Goal: Transaction & Acquisition: Book appointment/travel/reservation

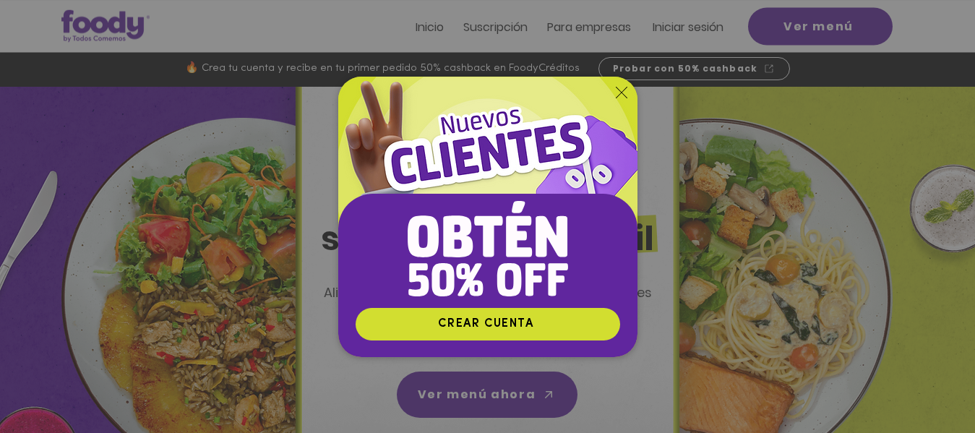
click at [617, 90] on icon "Volver al sitio" at bounding box center [622, 93] width 12 height 12
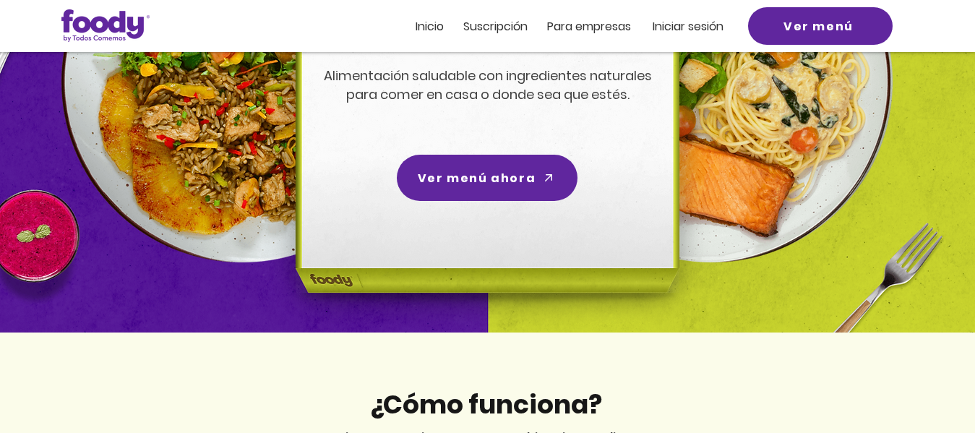
scroll to position [72, 0]
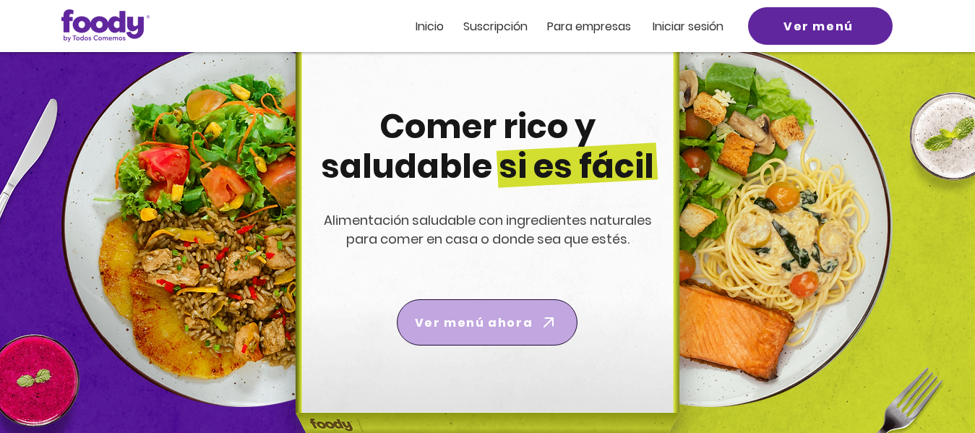
click at [484, 323] on span "Ver menú ahora" at bounding box center [474, 323] width 118 height 18
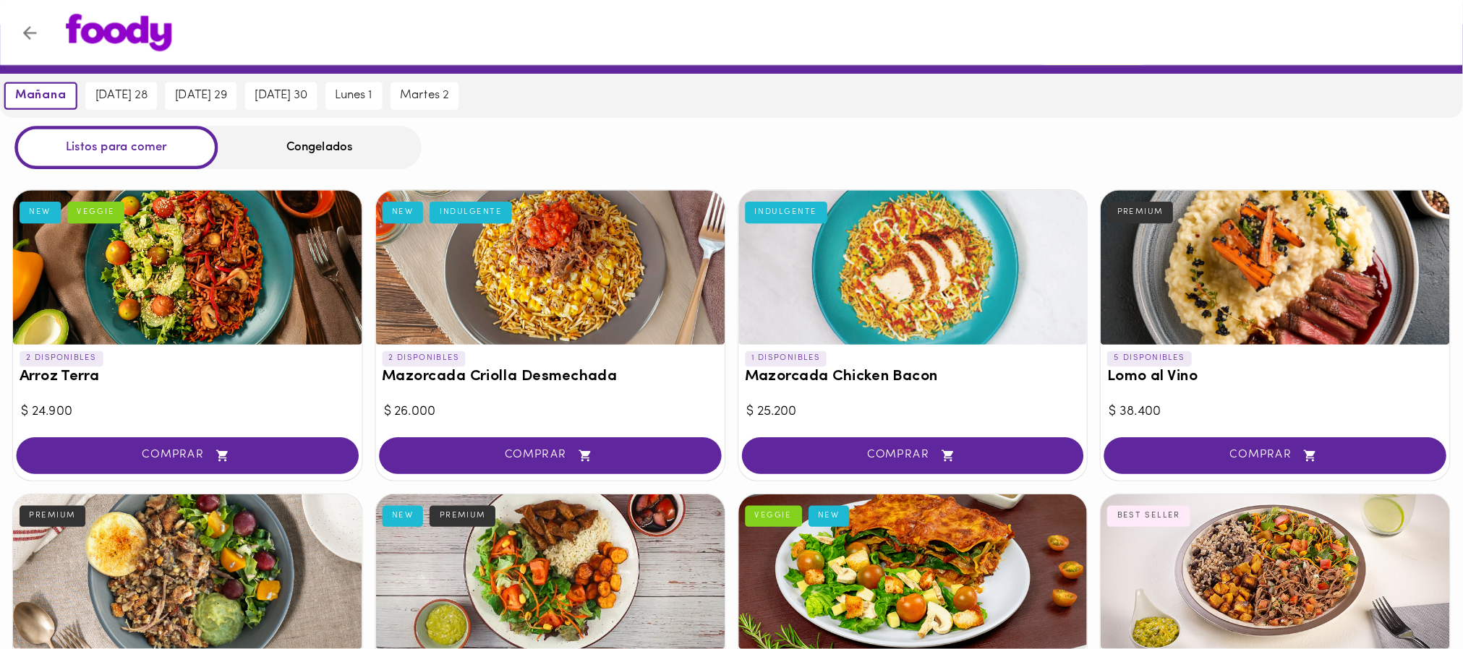
scroll to position [46, 0]
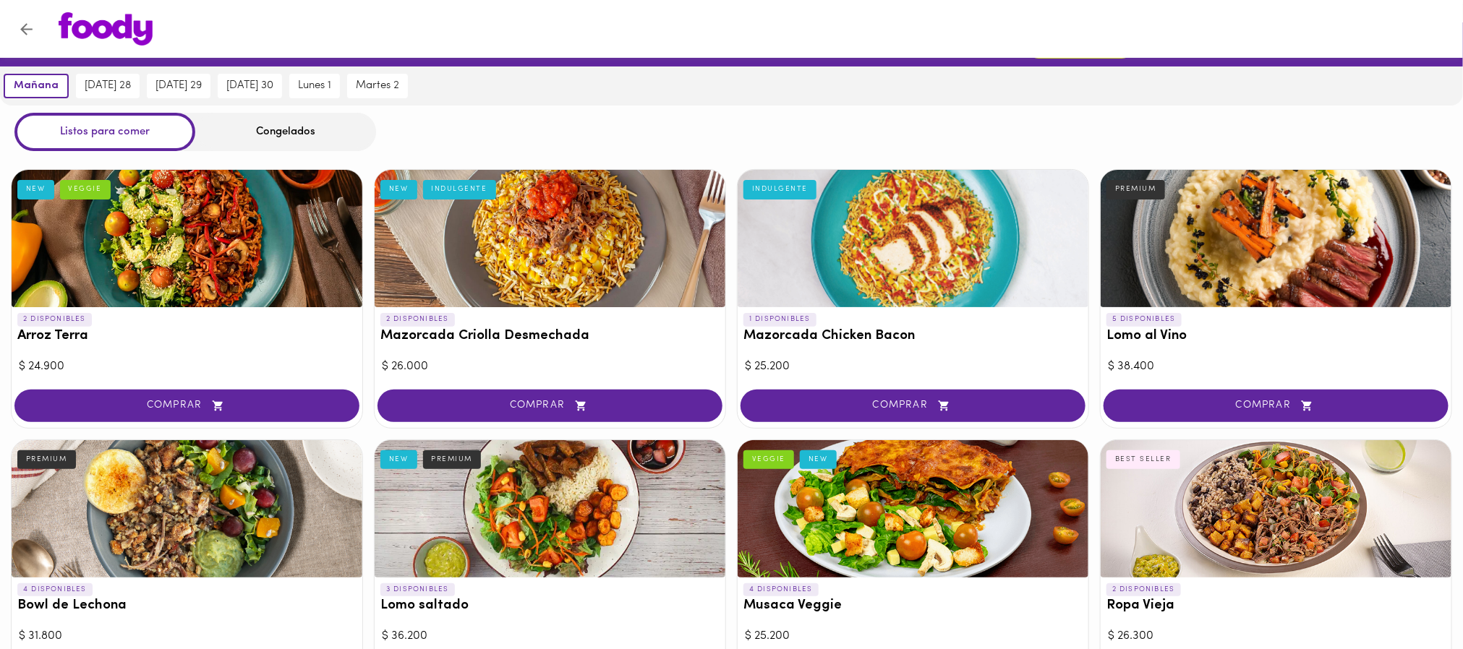
drag, startPoint x: 970, startPoint y: 0, endPoint x: 936, endPoint y: 91, distance: 97.5
click at [936, 91] on div "[DATE] [DATE] 28 [DATE] 29 [DATE] 30 [DATE] 1 [DATE] 2" at bounding box center [731, 86] width 1463 height 39
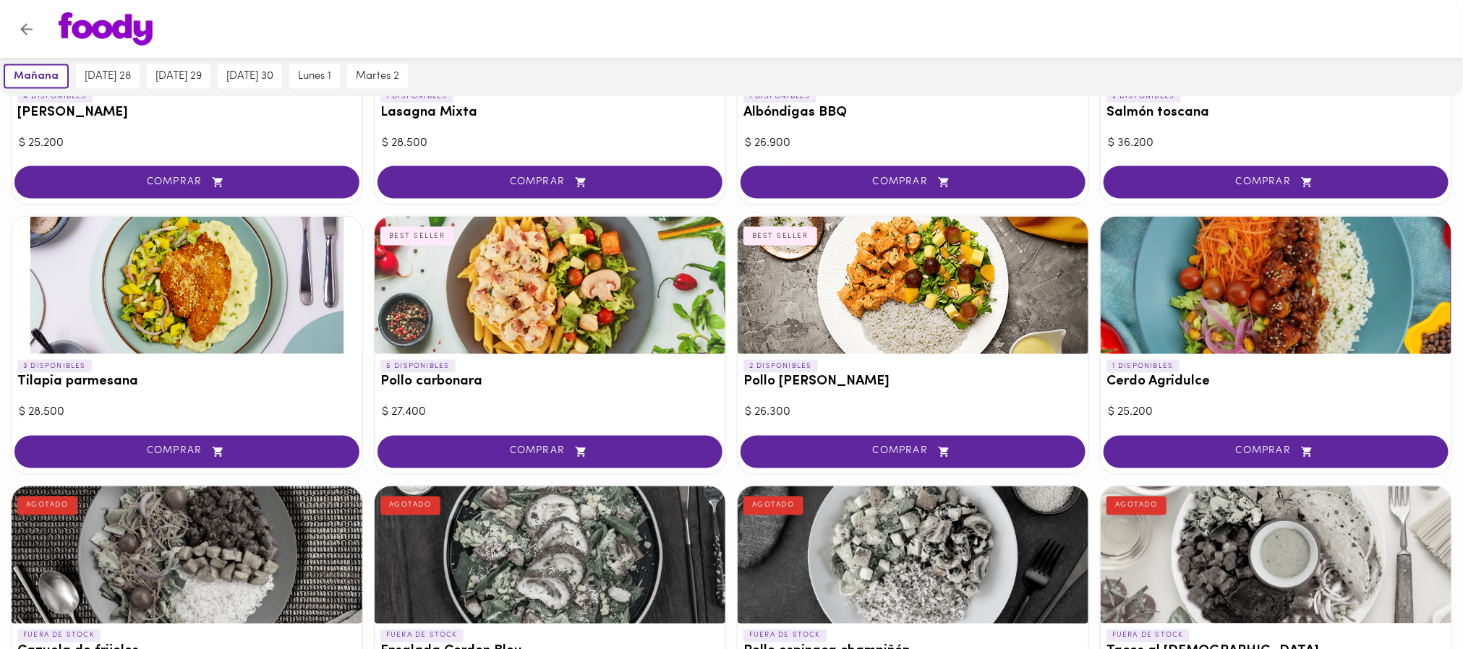
scroll to position [0, 0]
